Goal: Check status: Check status

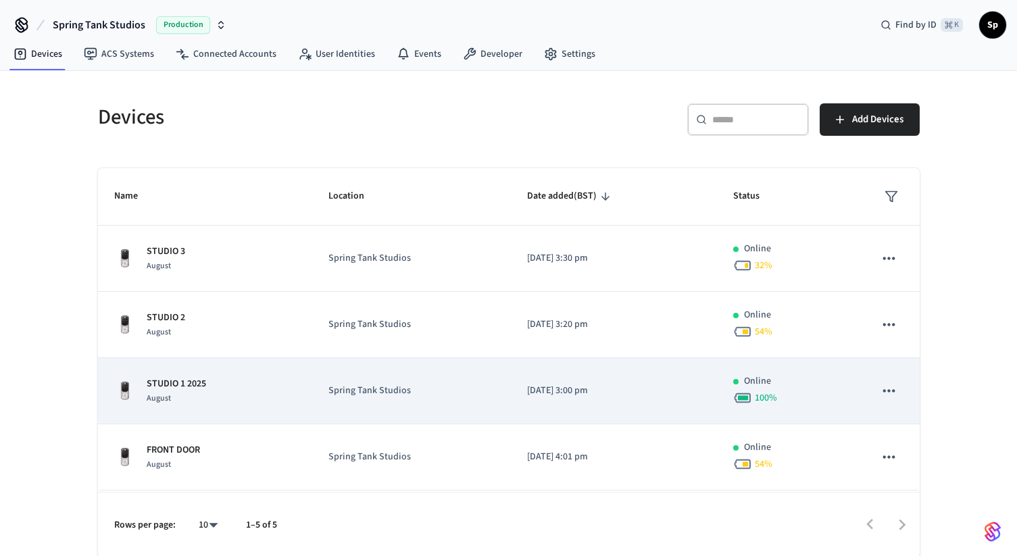
click at [255, 380] on div "STUDIO 1 2025 August" at bounding box center [205, 391] width 182 height 28
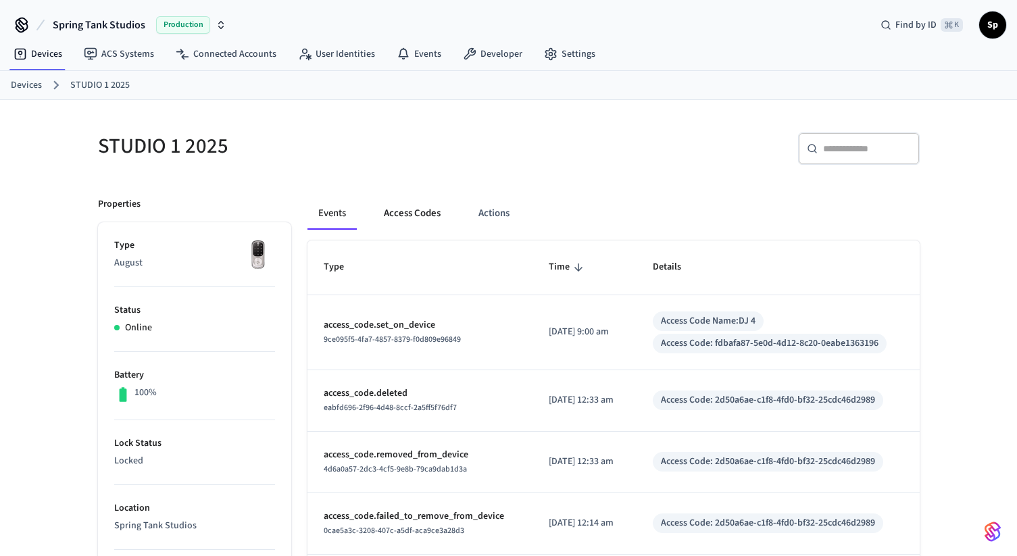
click at [416, 213] on button "Access Codes" at bounding box center [412, 213] width 78 height 32
